Goal: Task Accomplishment & Management: Manage account settings

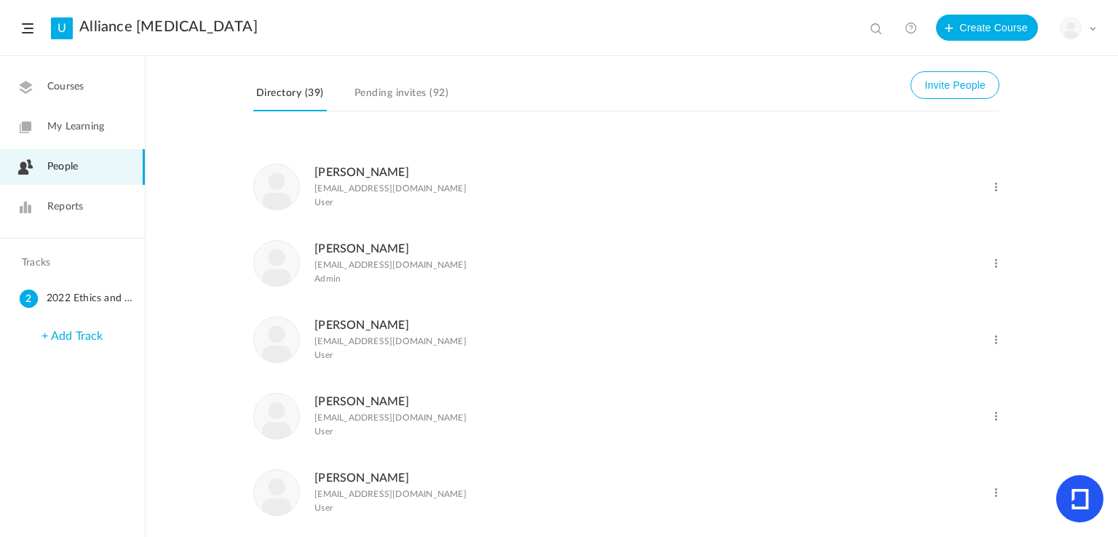
scroll to position [364, 0]
click at [964, 83] on button "Invite People" at bounding box center [955, 85] width 89 height 28
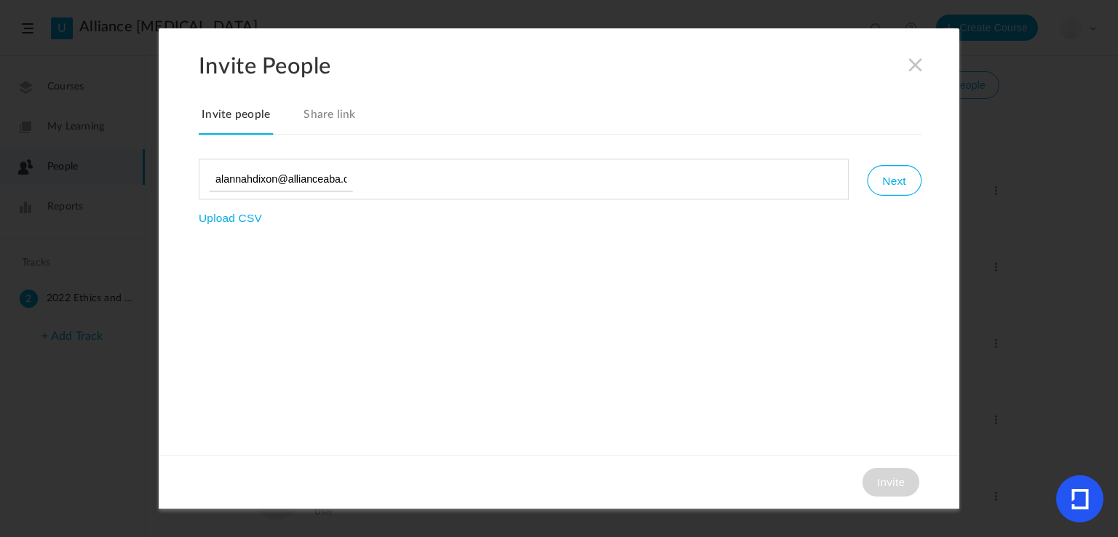
scroll to position [0, 15]
type input "[EMAIL_ADDRESS][DOMAIN_NAME]"
click at [895, 180] on button "Next" at bounding box center [894, 180] width 54 height 31
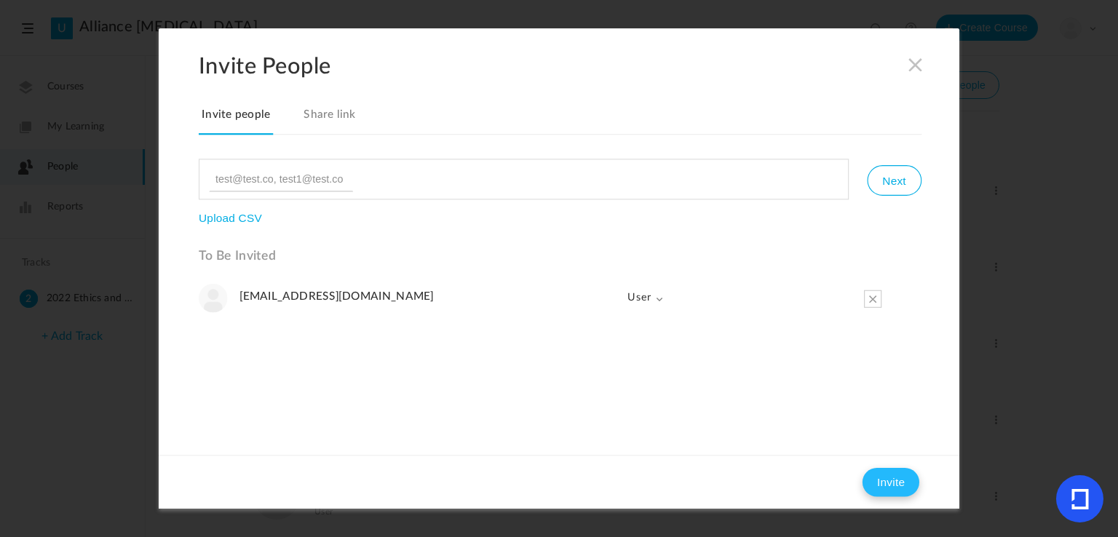
click at [879, 475] on button "Invite" at bounding box center [891, 482] width 57 height 29
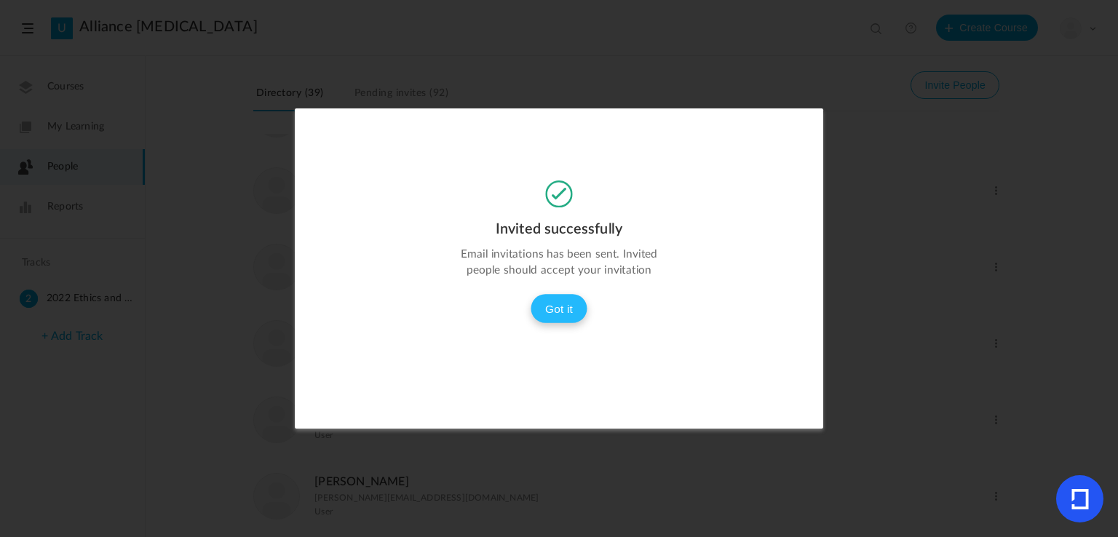
click at [565, 315] on button "Got it" at bounding box center [559, 308] width 57 height 29
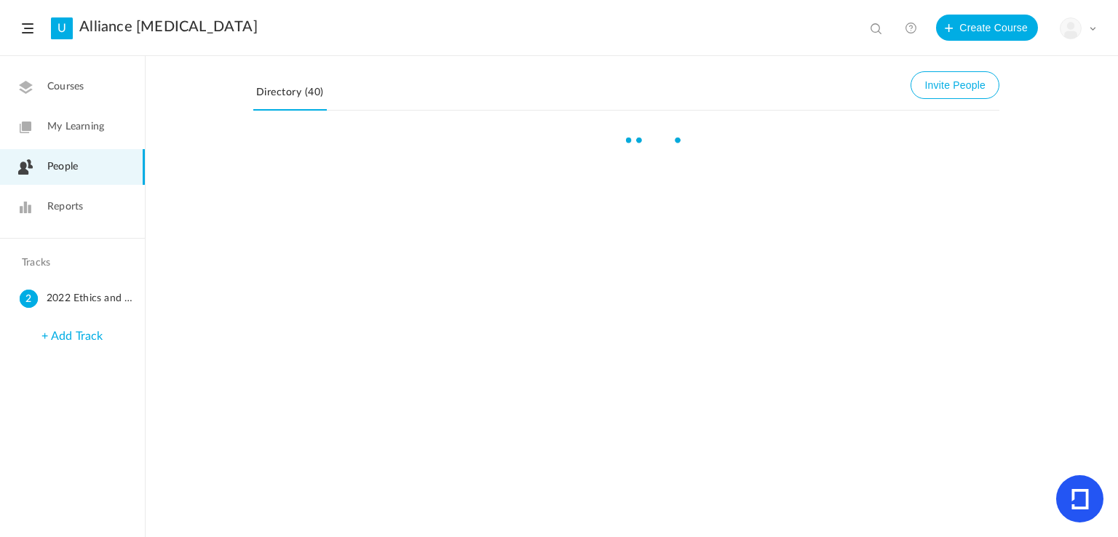
click at [52, 199] on span "Reports" at bounding box center [65, 206] width 36 height 15
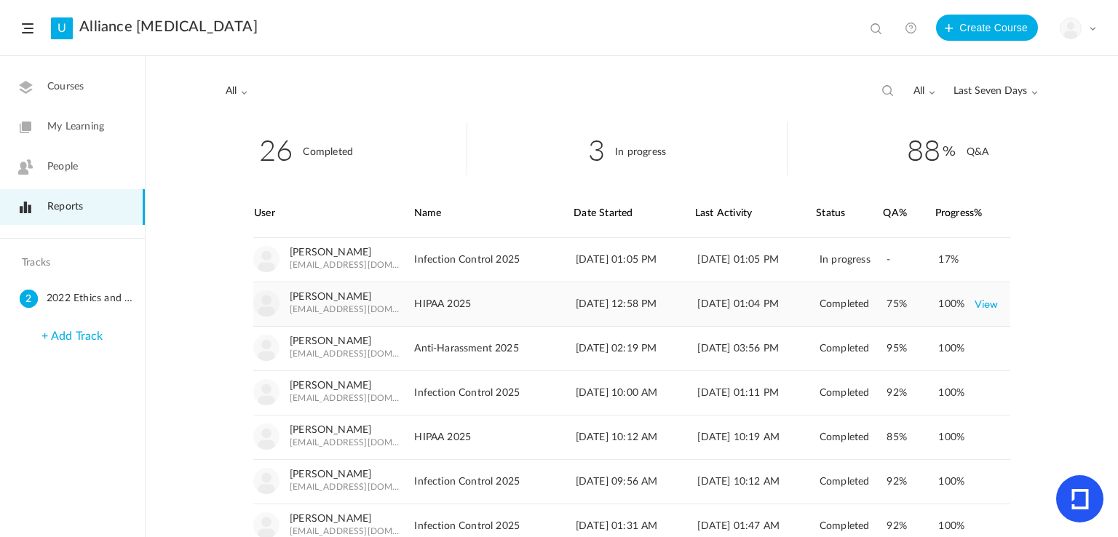
click at [991, 302] on link "View" at bounding box center [987, 304] width 24 height 26
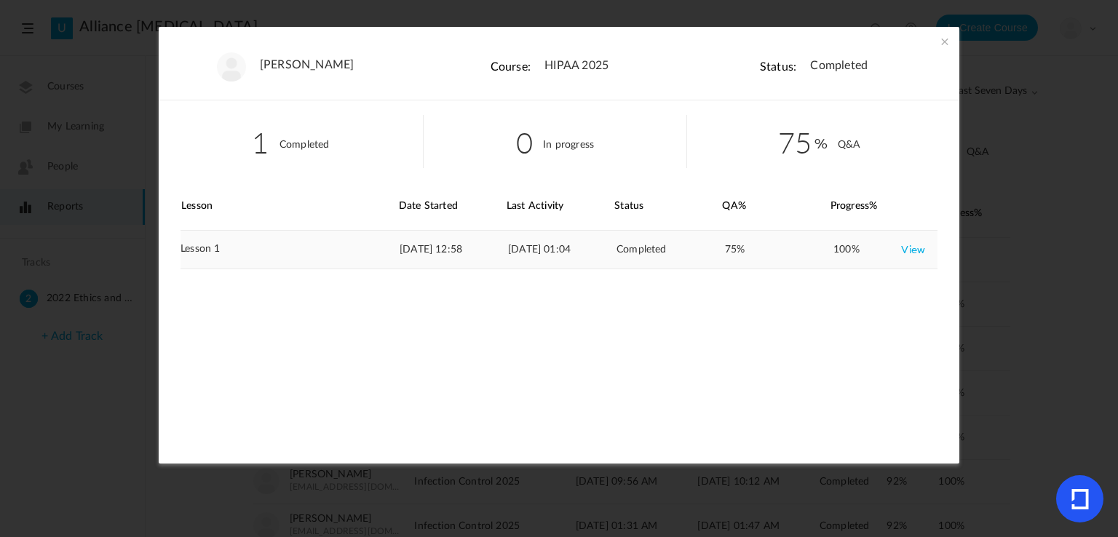
click at [903, 250] on link "View" at bounding box center [913, 250] width 24 height 26
click at [943, 42] on span at bounding box center [945, 41] width 15 height 15
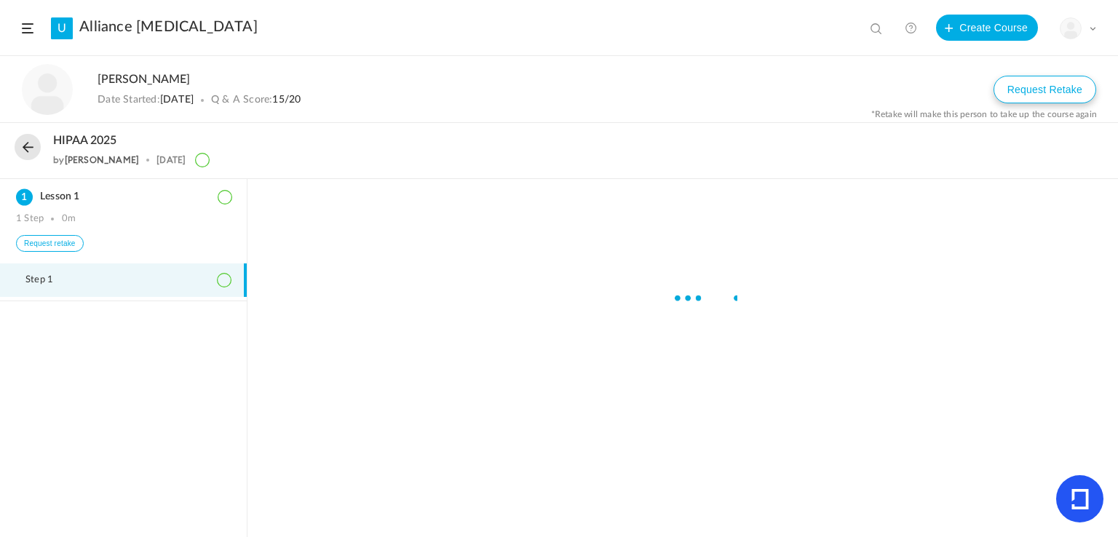
click at [1002, 90] on button "Request Retake" at bounding box center [1045, 90] width 103 height 28
